Goal: Find contact information: Find contact information

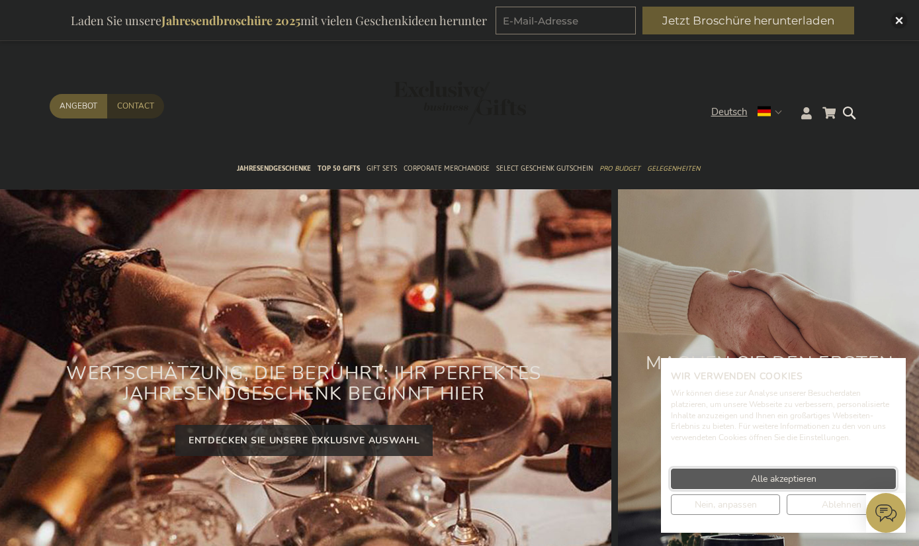
click at [811, 486] on span "Alle akzeptieren" at bounding box center [784, 479] width 66 height 14
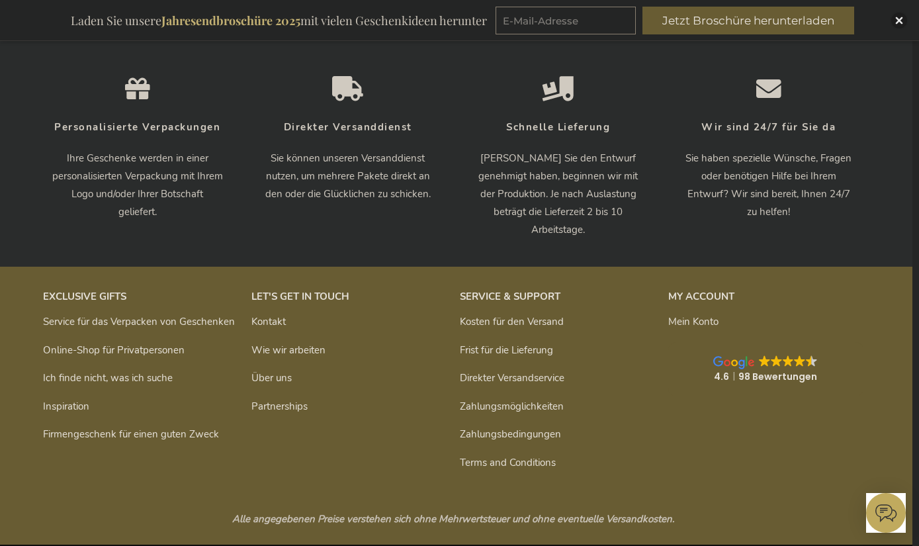
scroll to position [4324, 7]
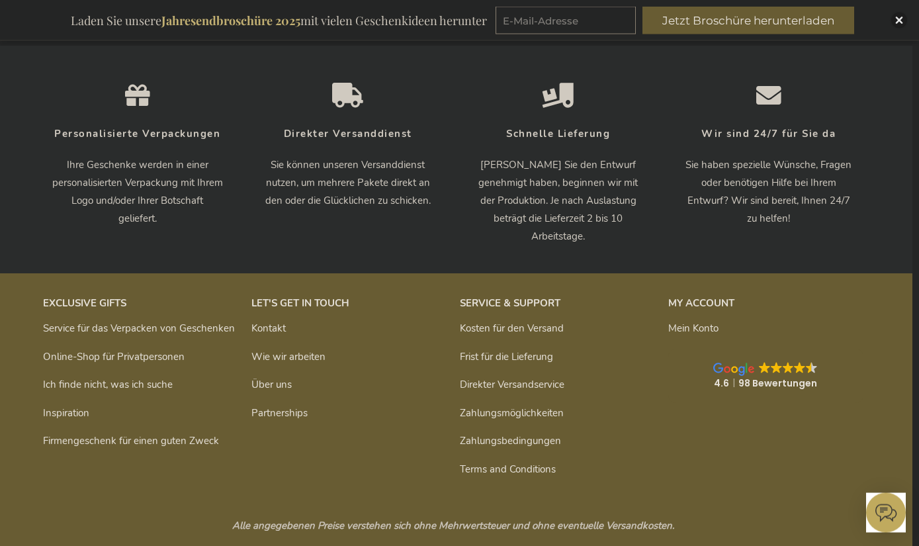
click at [785, 363] on img at bounding box center [788, 368] width 11 height 11
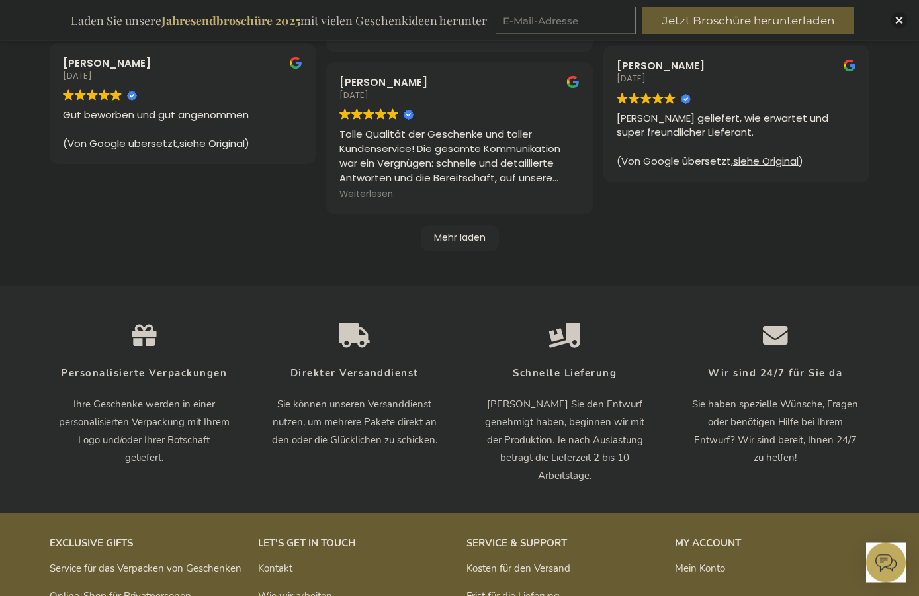
scroll to position [672, 0]
click at [457, 216] on div "Mehr laden" at bounding box center [460, 232] width 821 height 37
click at [468, 232] on div "Mehr laden" at bounding box center [460, 238] width 78 height 26
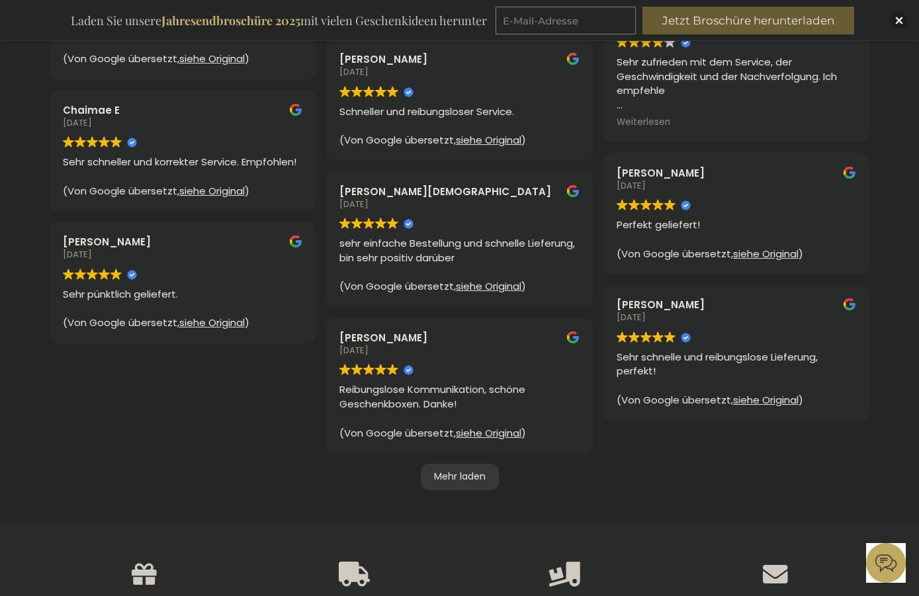
scroll to position [1032, 0]
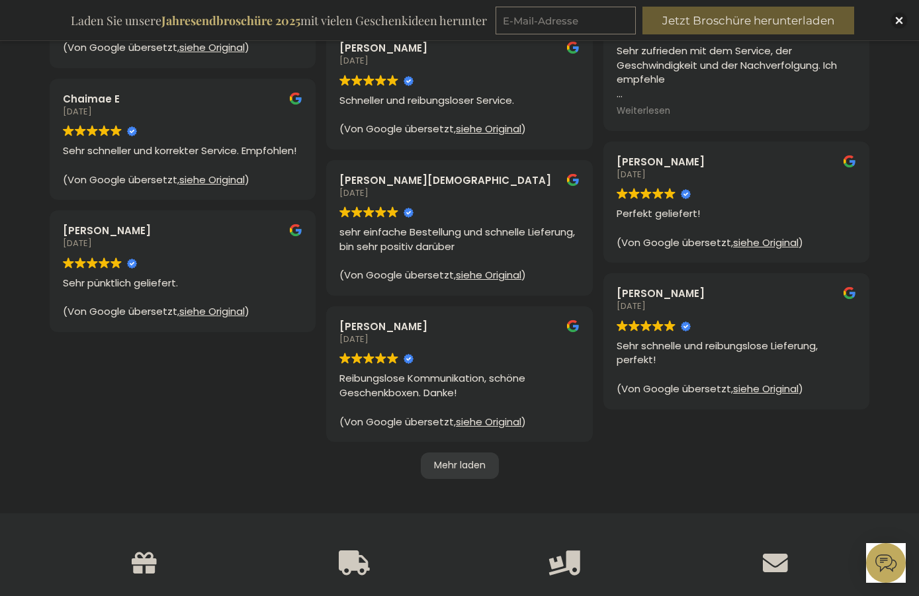
click at [482, 453] on div "Mehr laden" at bounding box center [460, 466] width 78 height 26
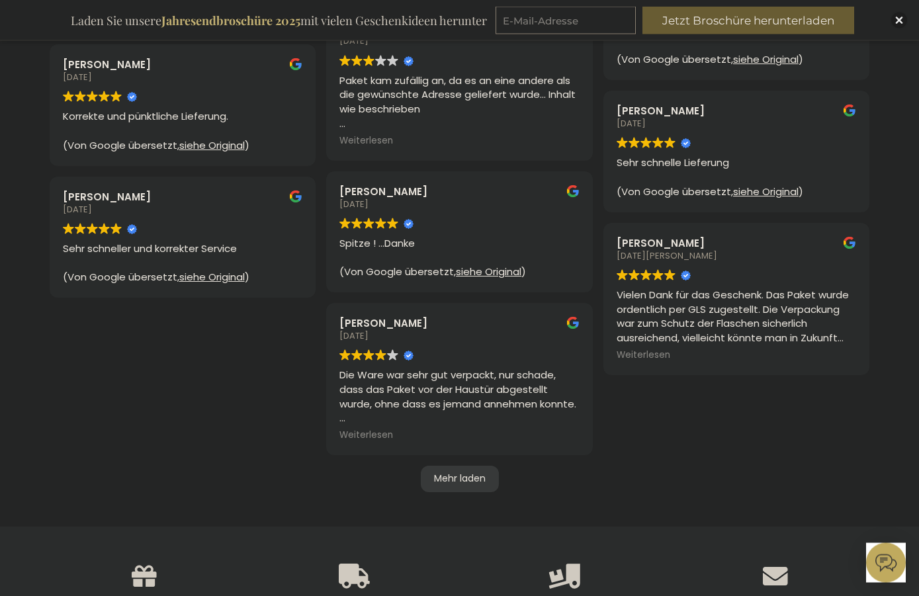
scroll to position [1640, 0]
click at [469, 472] on div "Mehr laden" at bounding box center [460, 479] width 78 height 26
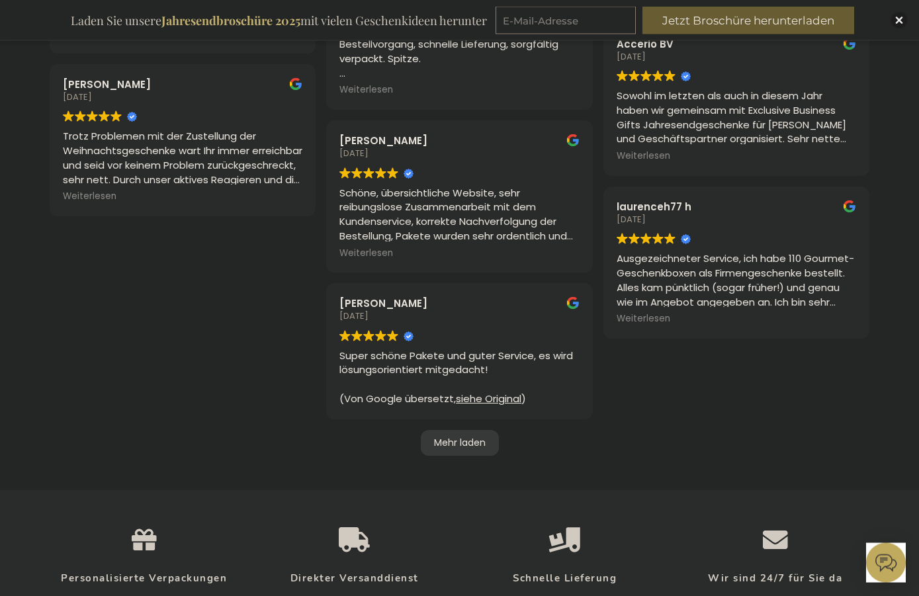
scroll to position [2311, 0]
click at [472, 430] on div "Mehr laden" at bounding box center [460, 443] width 78 height 26
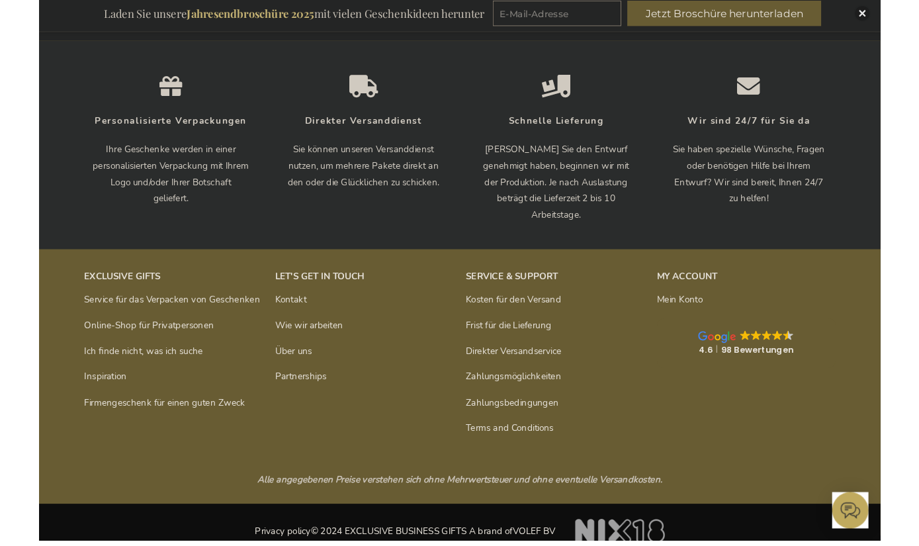
scroll to position [2765, 0]
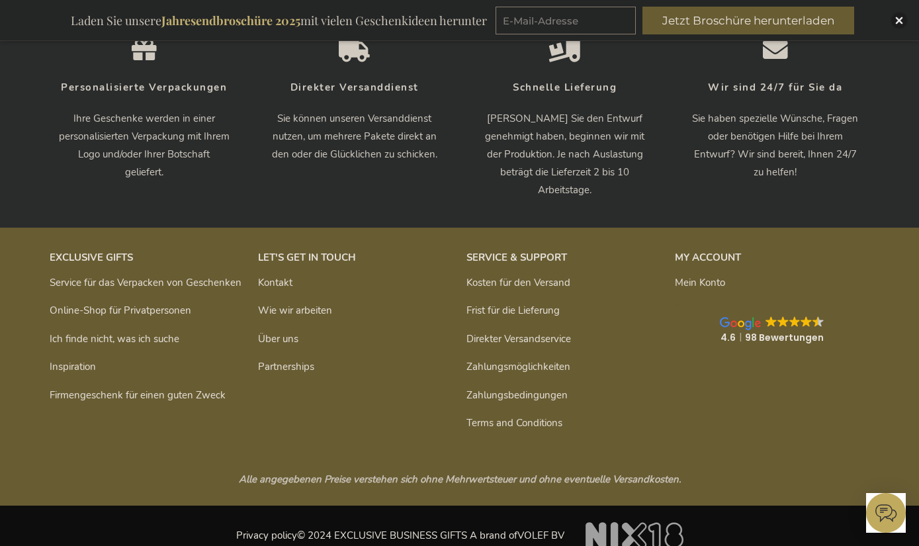
click at [314, 304] on link "Wie wir arbeiten" at bounding box center [295, 310] width 74 height 13
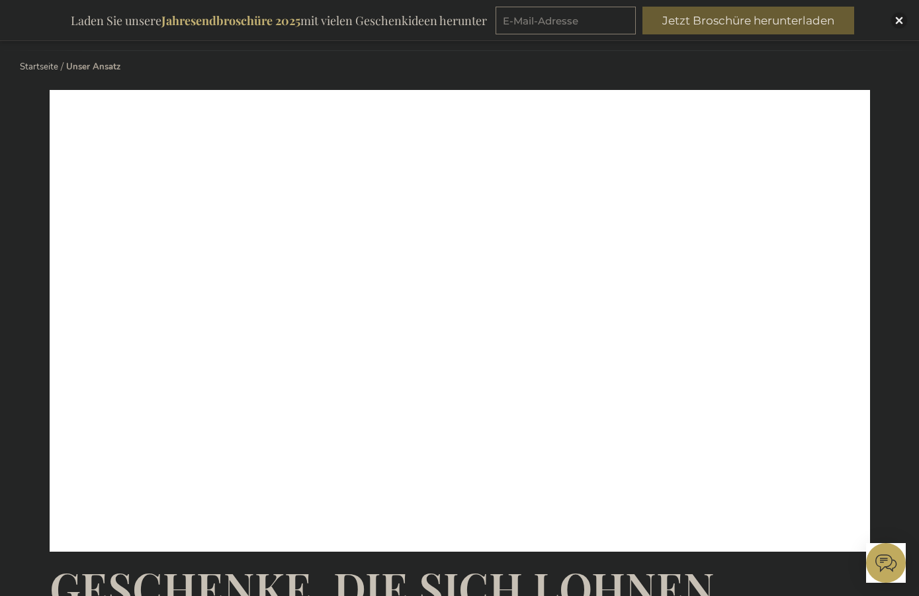
click at [913, 11] on div "Inspiratiebrochure Laden Sie unsere Jahresendbroschüre 2025 mit vielen Geschenk…" at bounding box center [459, 20] width 919 height 41
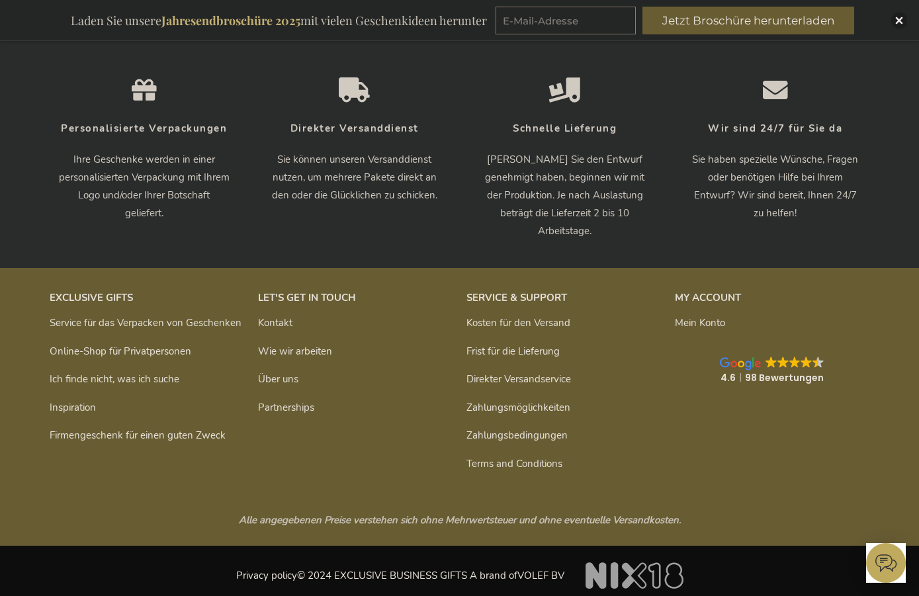
scroll to position [1472, 0]
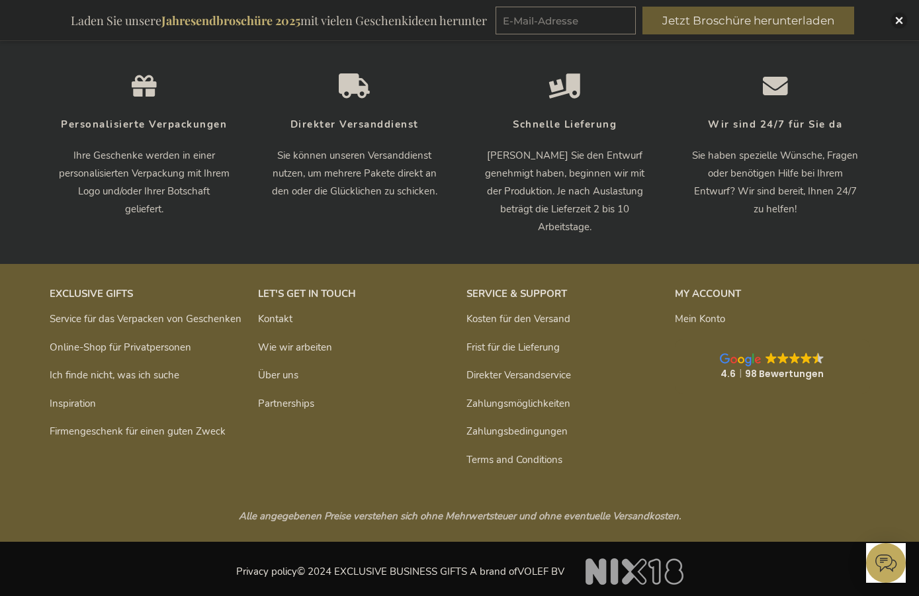
click at [547, 400] on link "Zahlungsmöglichkeiten" at bounding box center [519, 403] width 104 height 13
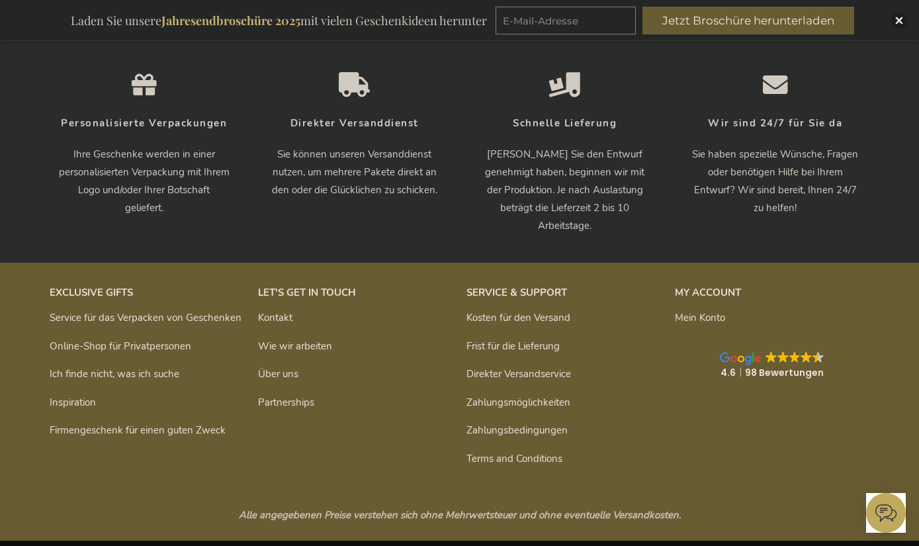
scroll to position [1994, 0]
click at [552, 424] on link "Zahlungsbedingungen" at bounding box center [517, 430] width 101 height 13
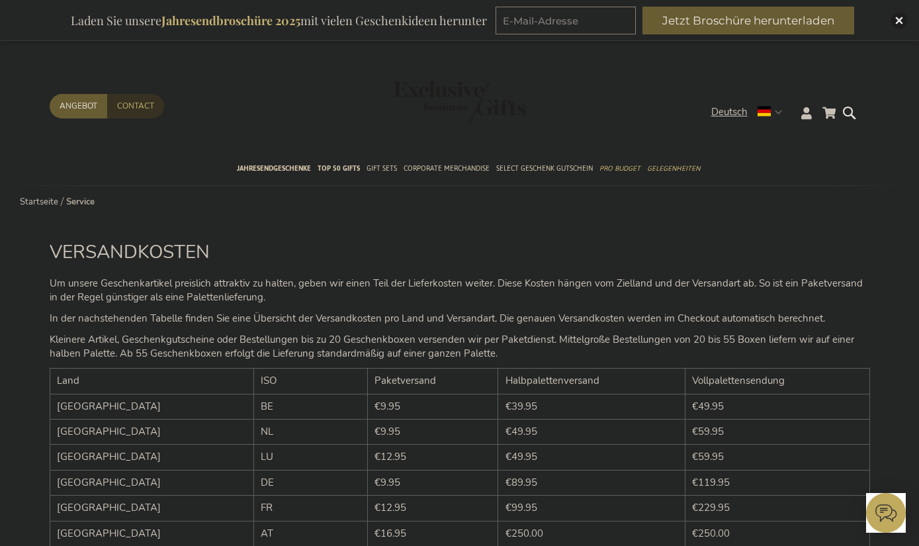
click at [697, 322] on p "In der nachstehenden Tabelle finden Sie eine Übersicht der Versandkosten pro La…" at bounding box center [460, 319] width 821 height 14
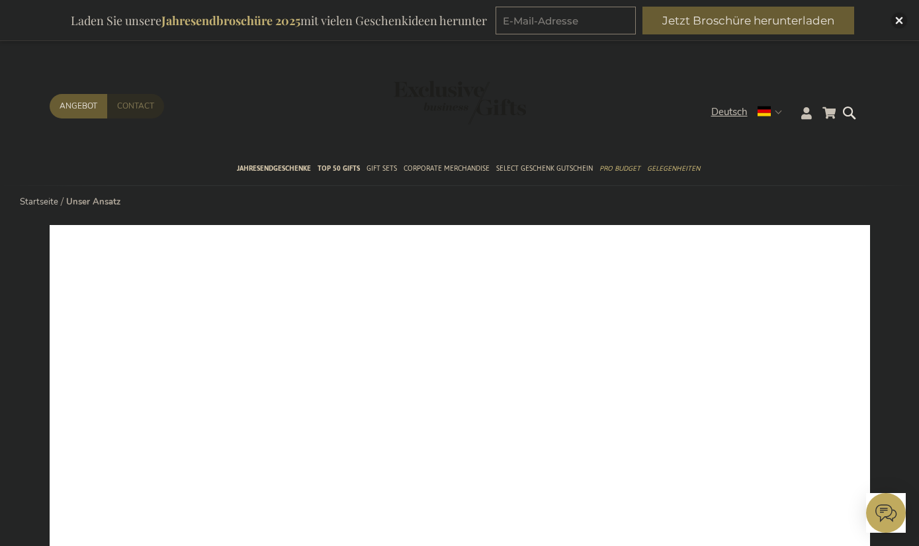
click at [136, 101] on link "Contact" at bounding box center [135, 106] width 57 height 24
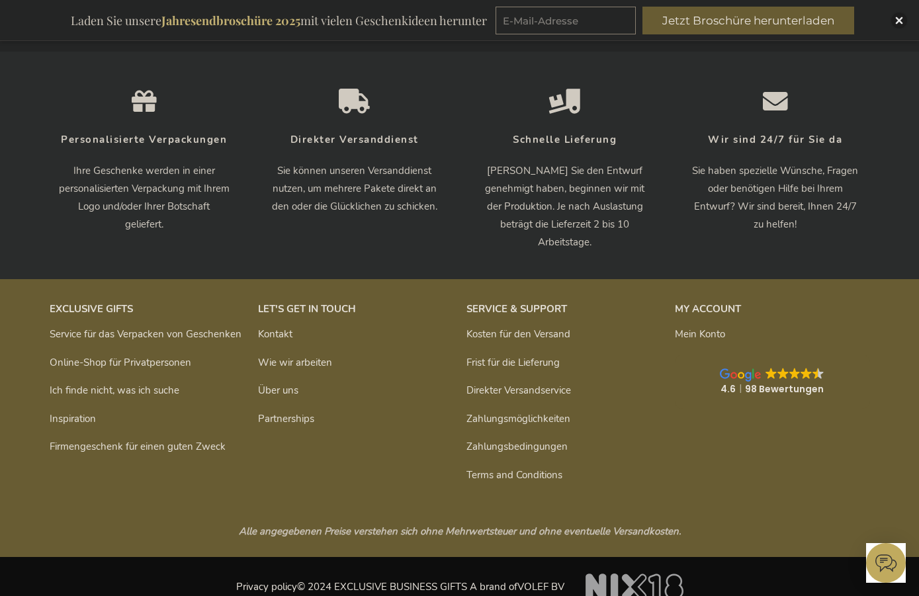
scroll to position [1178, 0]
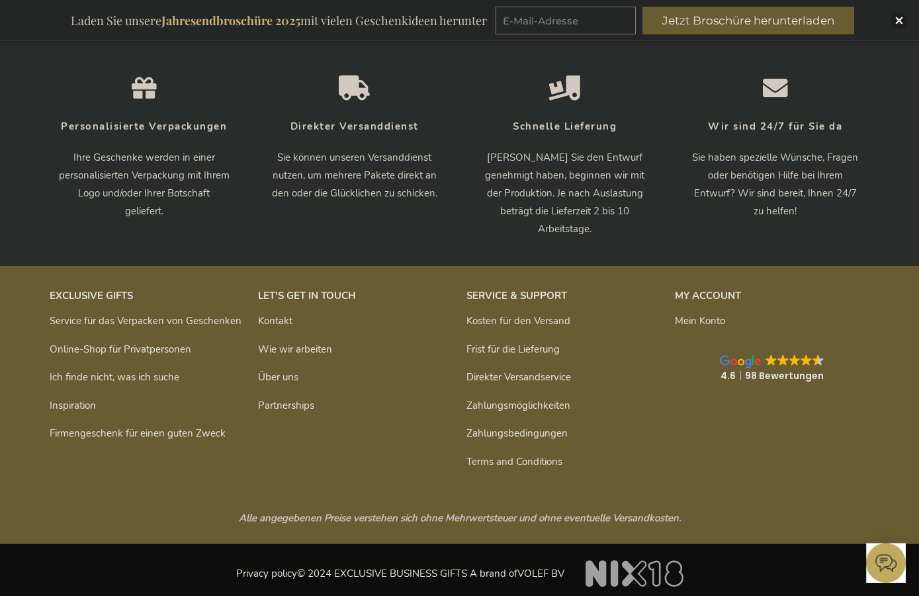
click at [287, 314] on link "Kontakt" at bounding box center [275, 320] width 34 height 13
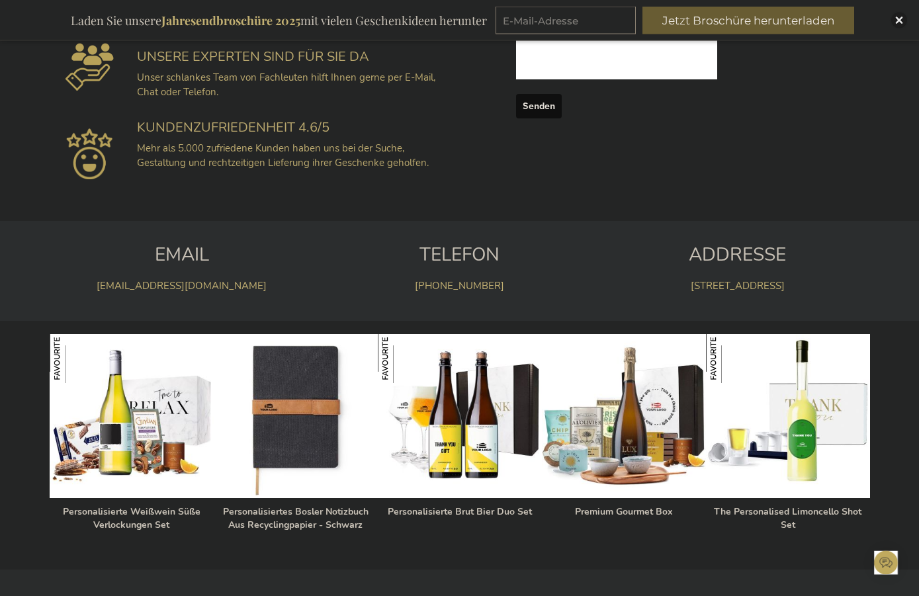
scroll to position [647, 0]
click at [692, 282] on link "[STREET_ADDRESS]" at bounding box center [738, 285] width 94 height 13
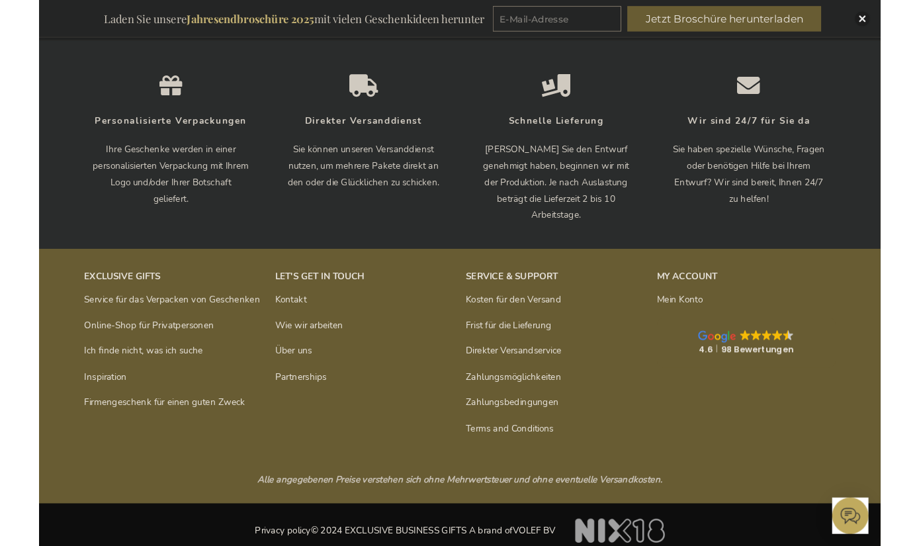
scroll to position [1228, 0]
